Goal: Navigation & Orientation: Find specific page/section

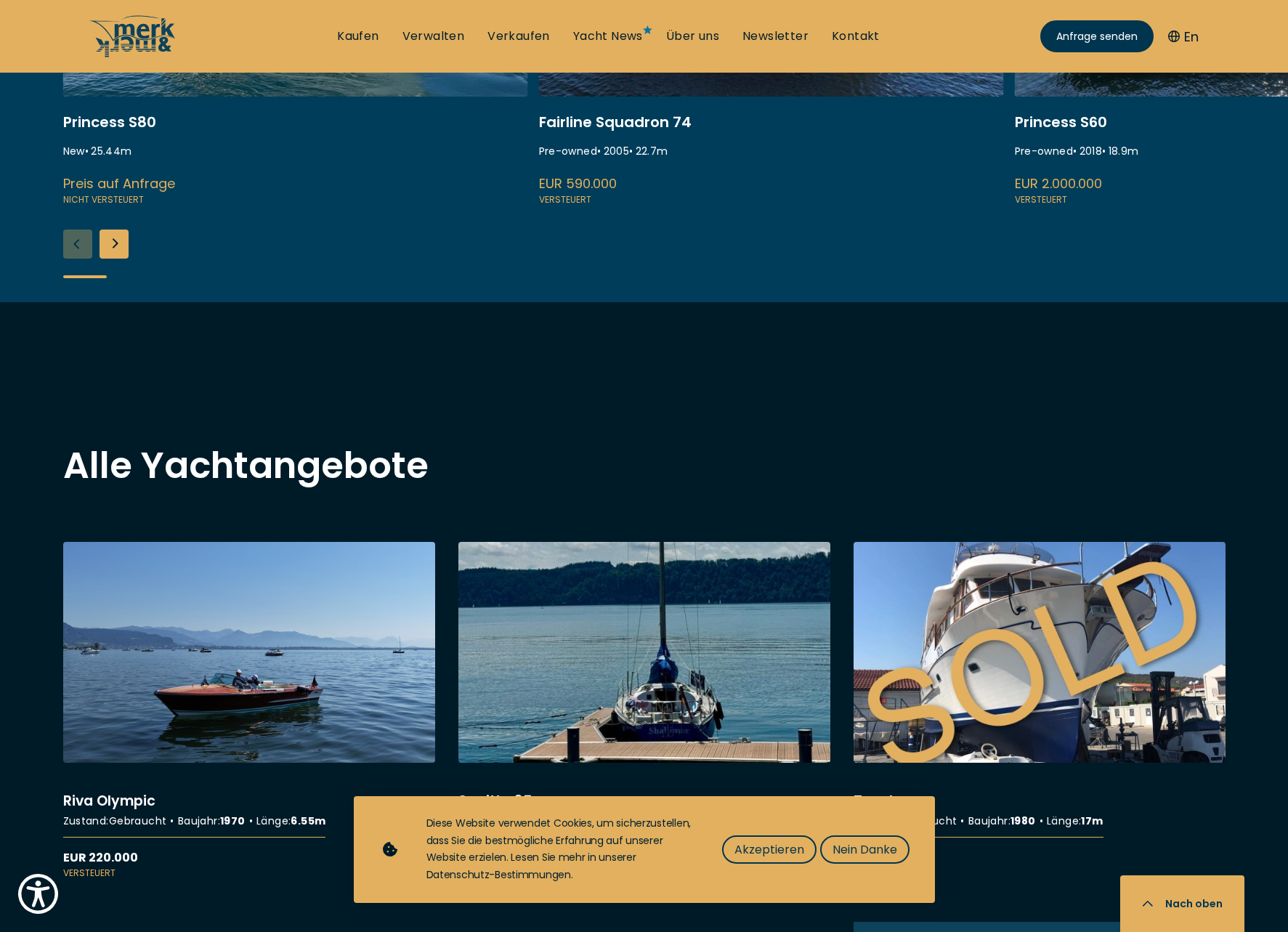
scroll to position [1305, 0]
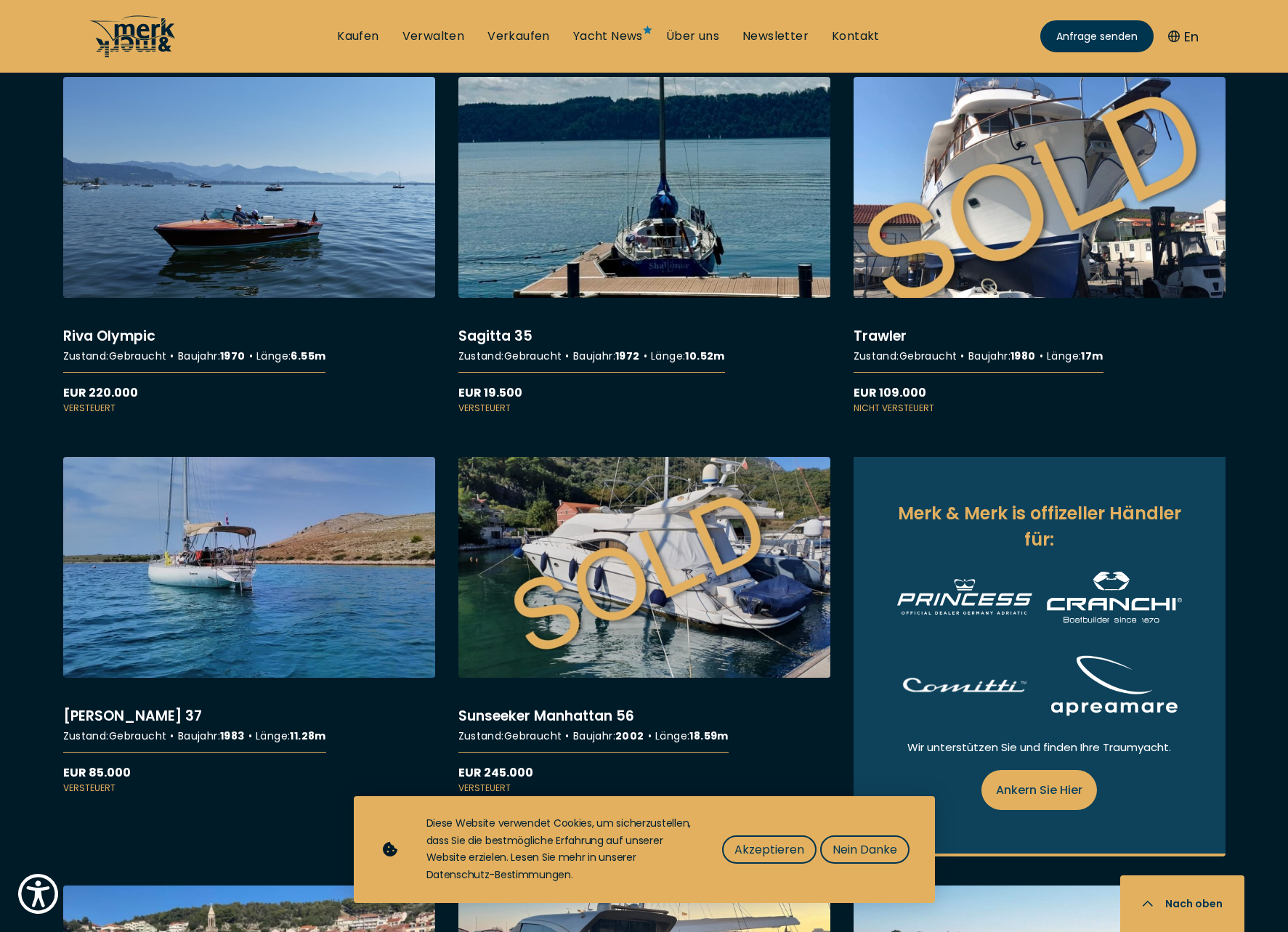
click at [143, 35] on icon at bounding box center [132, 36] width 87 height 44
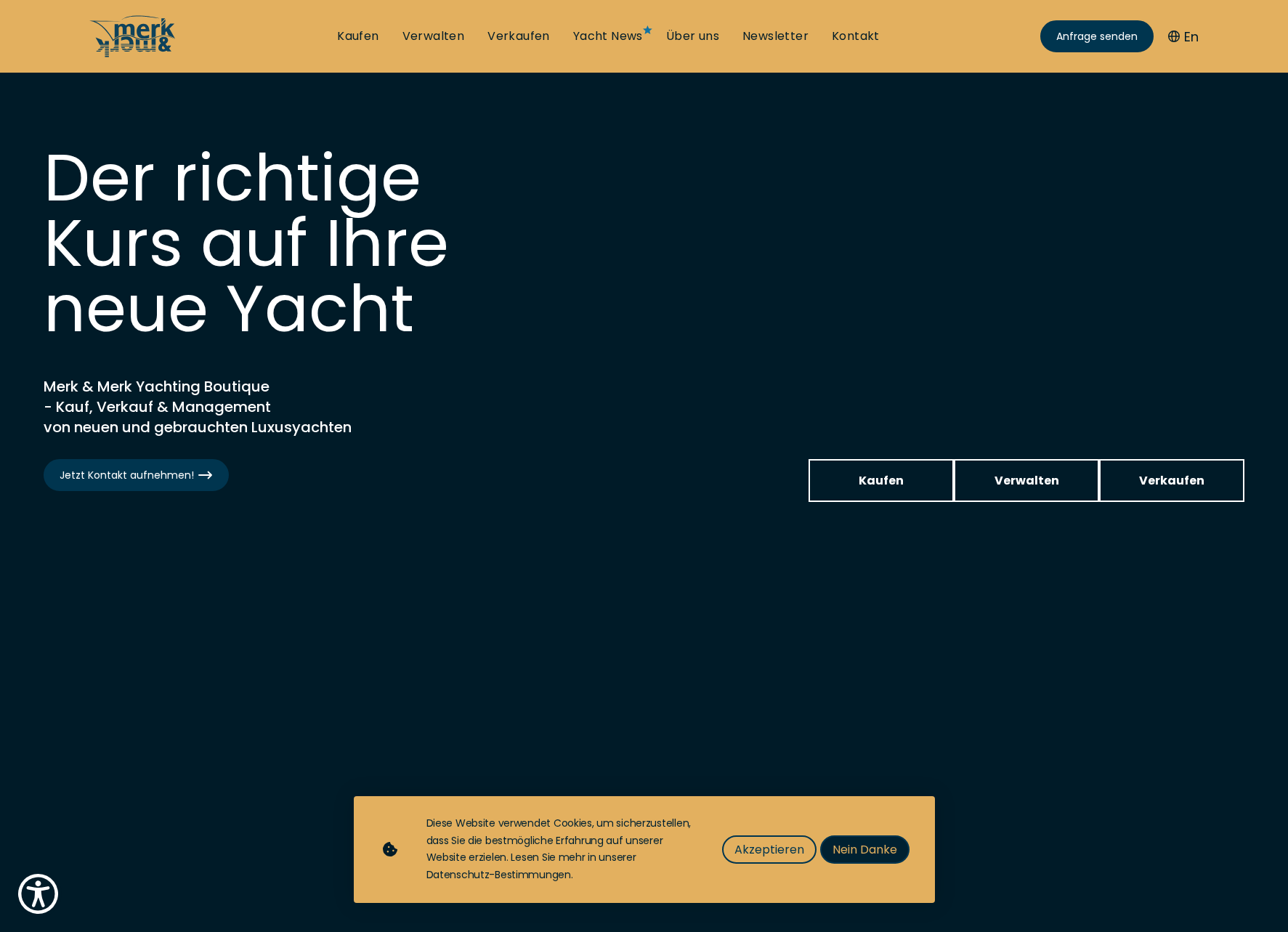
click at [894, 852] on span "Nein Danke" at bounding box center [865, 849] width 65 height 18
